Goal: Task Accomplishment & Management: Use online tool/utility

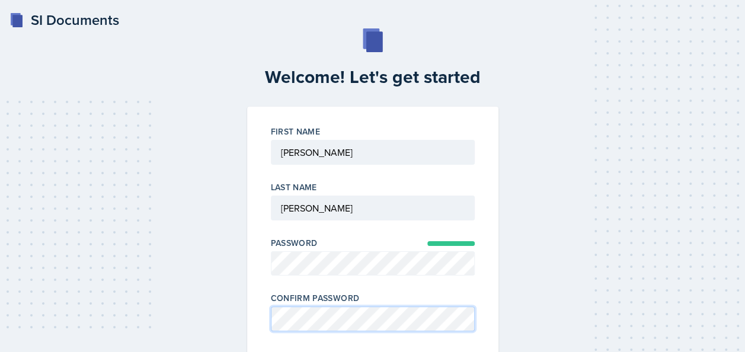
scroll to position [90, 0]
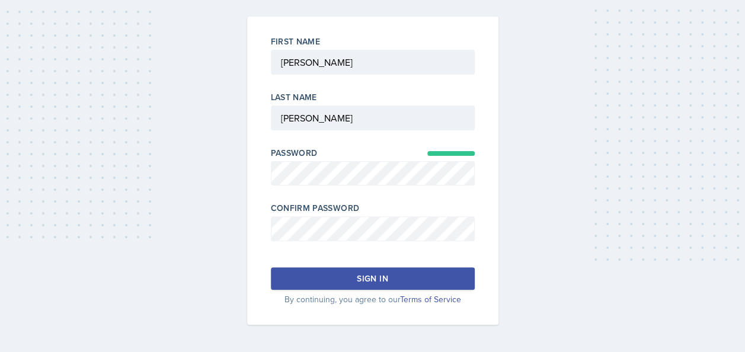
click at [405, 282] on button "Sign in" at bounding box center [373, 278] width 204 height 23
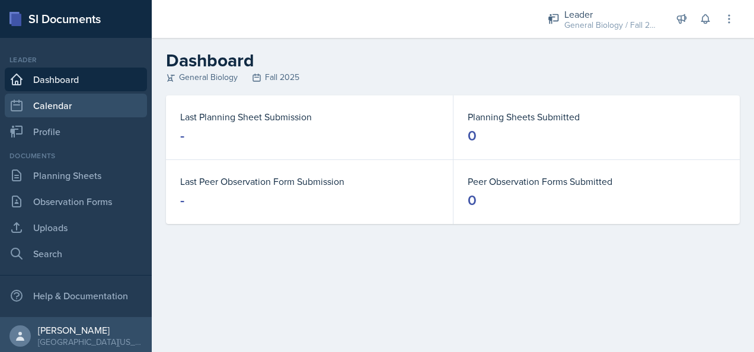
click at [76, 95] on link "Calendar" at bounding box center [76, 106] width 142 height 24
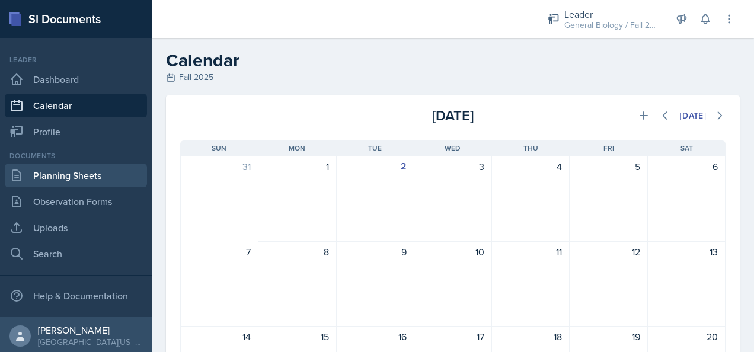
click at [73, 167] on link "Planning Sheets" at bounding box center [76, 176] width 142 height 24
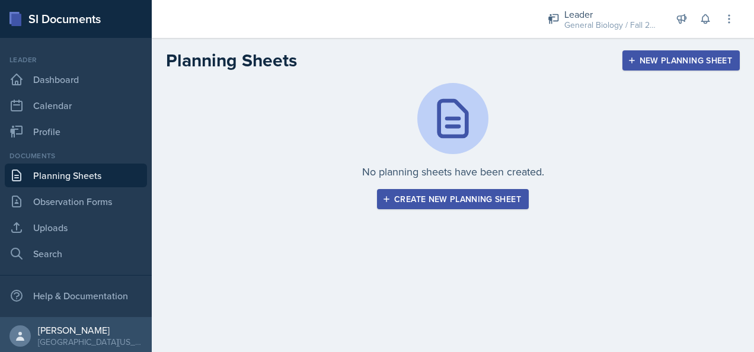
click at [432, 199] on div "Create new planning sheet" at bounding box center [453, 198] width 136 height 9
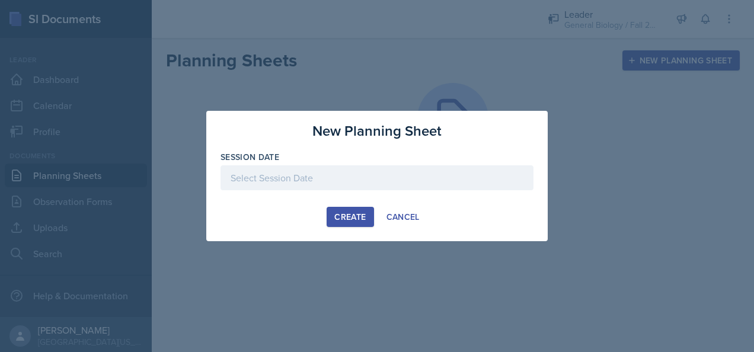
click at [373, 183] on div at bounding box center [376, 177] width 313 height 25
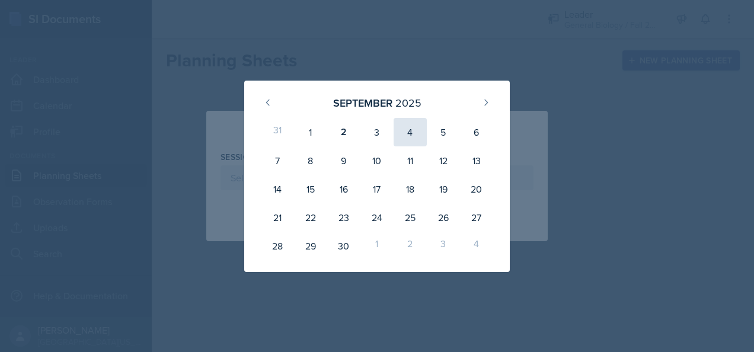
click at [415, 134] on div "4" at bounding box center [410, 132] width 33 height 28
type input "[DATE]"
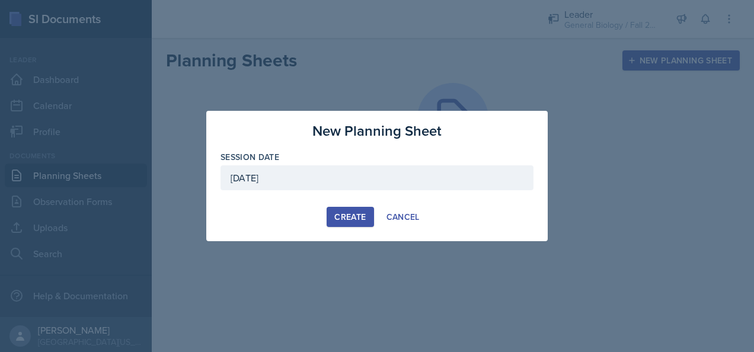
click at [351, 219] on div "Create" at bounding box center [349, 216] width 31 height 9
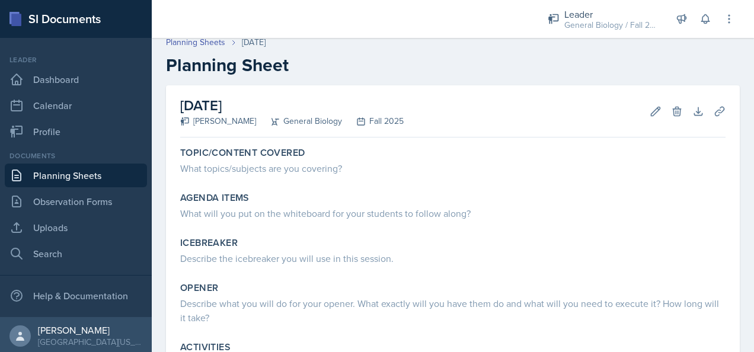
scroll to position [7, 0]
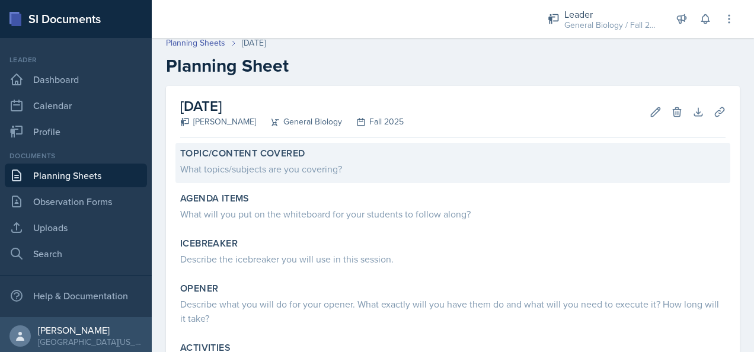
click at [257, 163] on div "What topics/subjects are you covering?" at bounding box center [452, 169] width 545 height 14
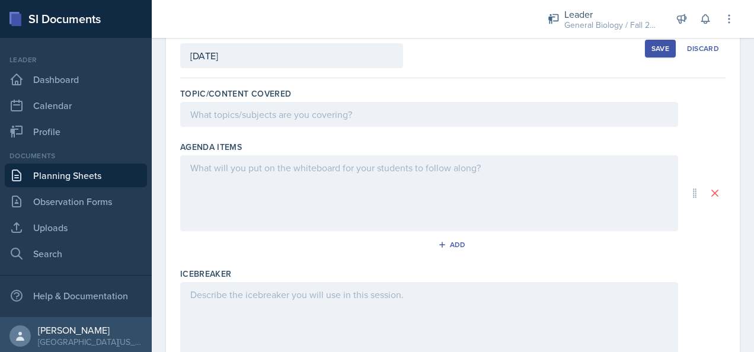
scroll to position [0, 0]
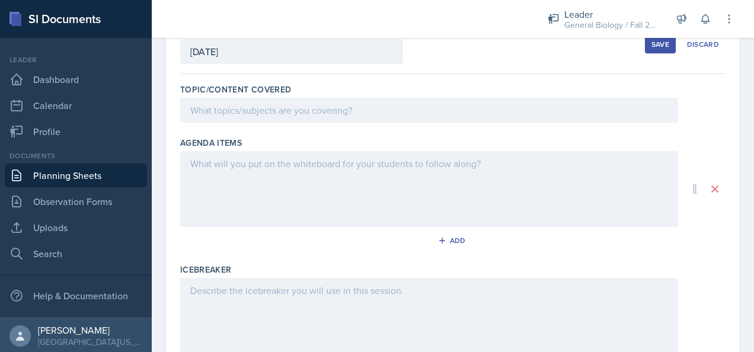
click at [266, 168] on p at bounding box center [429, 163] width 478 height 14
